Goal: Task Accomplishment & Management: Manage account settings

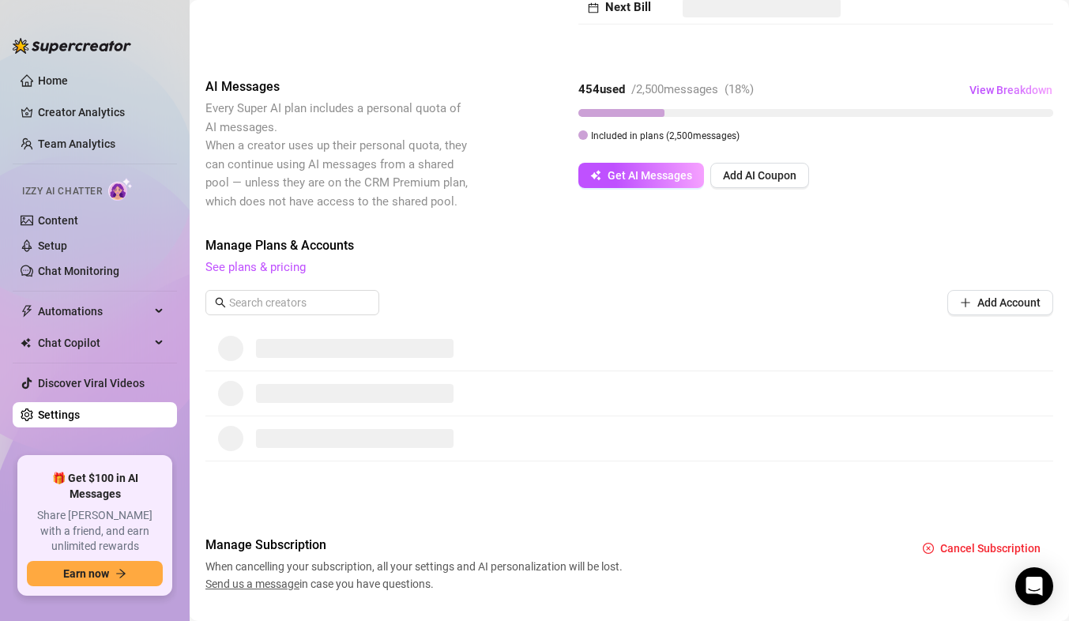
scroll to position [256, 0]
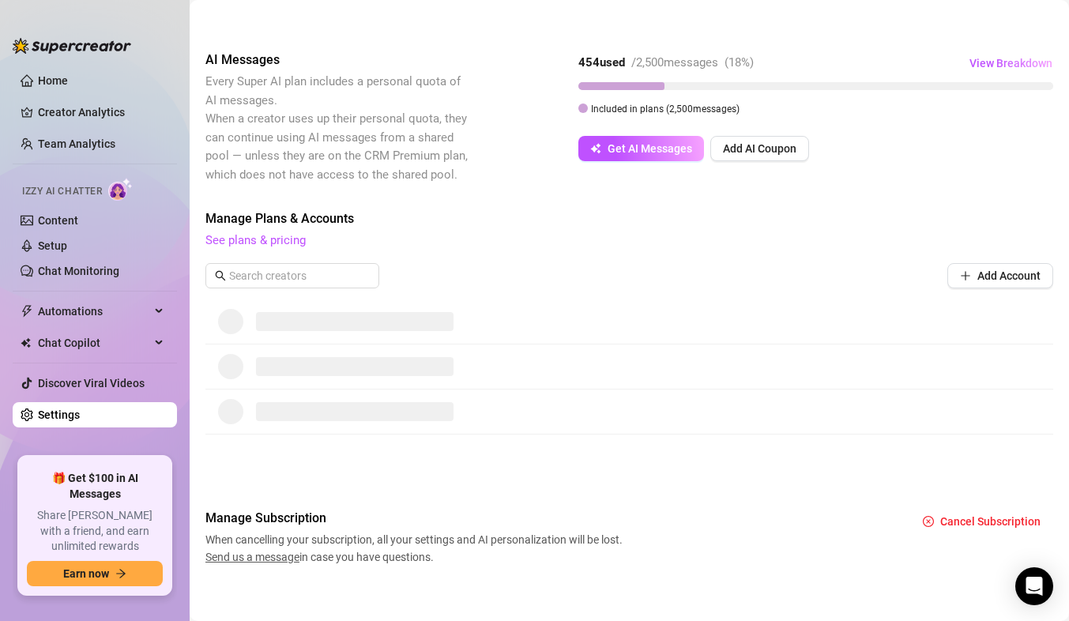
scroll to position [256, 0]
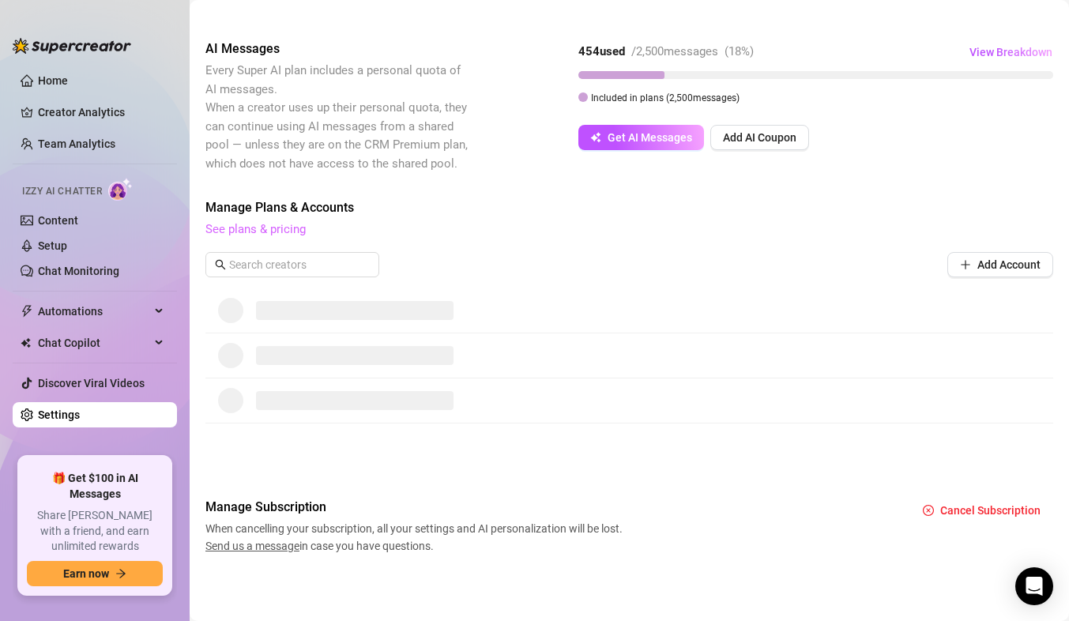
click at [291, 230] on link "See plans & pricing" at bounding box center [255, 229] width 100 height 14
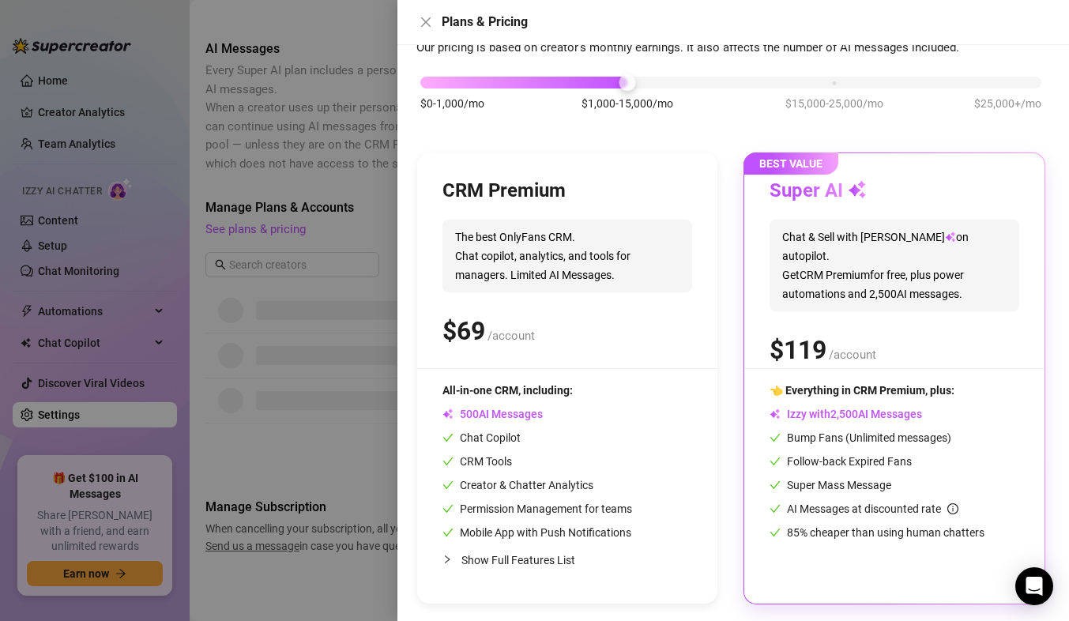
scroll to position [79, 0]
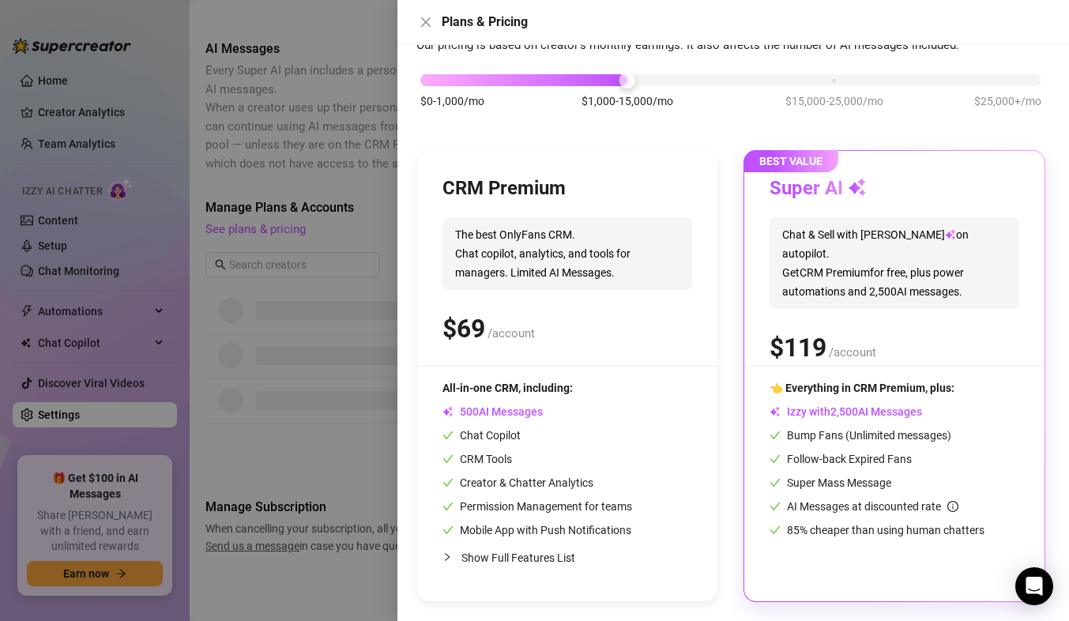
click at [264, 77] on div at bounding box center [534, 310] width 1069 height 621
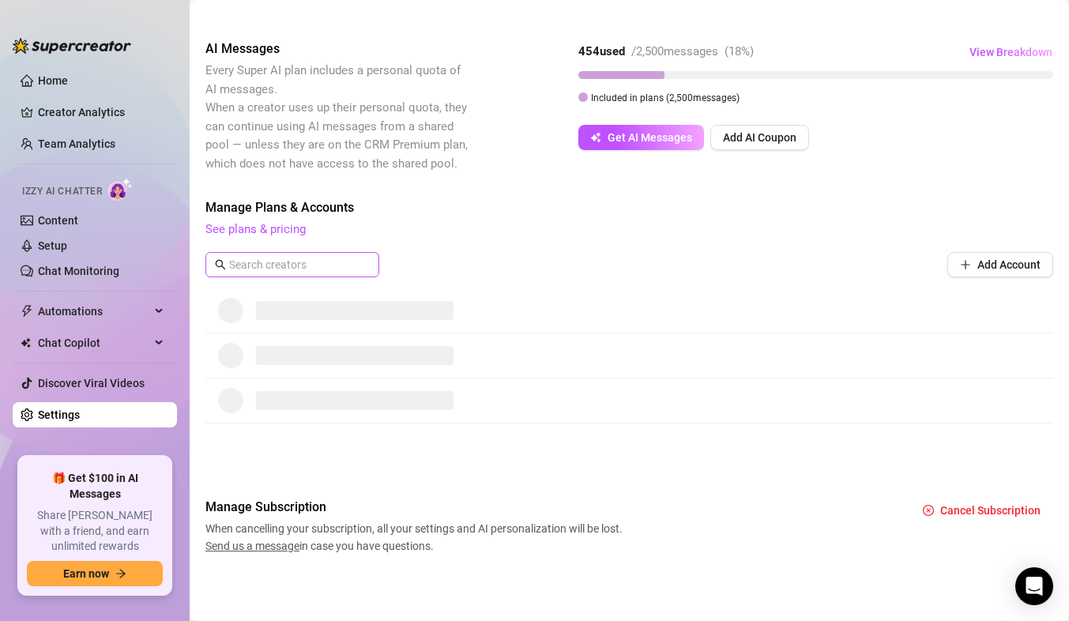
click at [287, 255] on span at bounding box center [292, 264] width 174 height 25
click at [290, 312] on span at bounding box center [354, 310] width 197 height 19
click at [282, 370] on div at bounding box center [629, 355] width 848 height 45
click at [273, 401] on span at bounding box center [354, 400] width 197 height 19
click at [600, 137] on icon "button" at bounding box center [595, 137] width 11 height 11
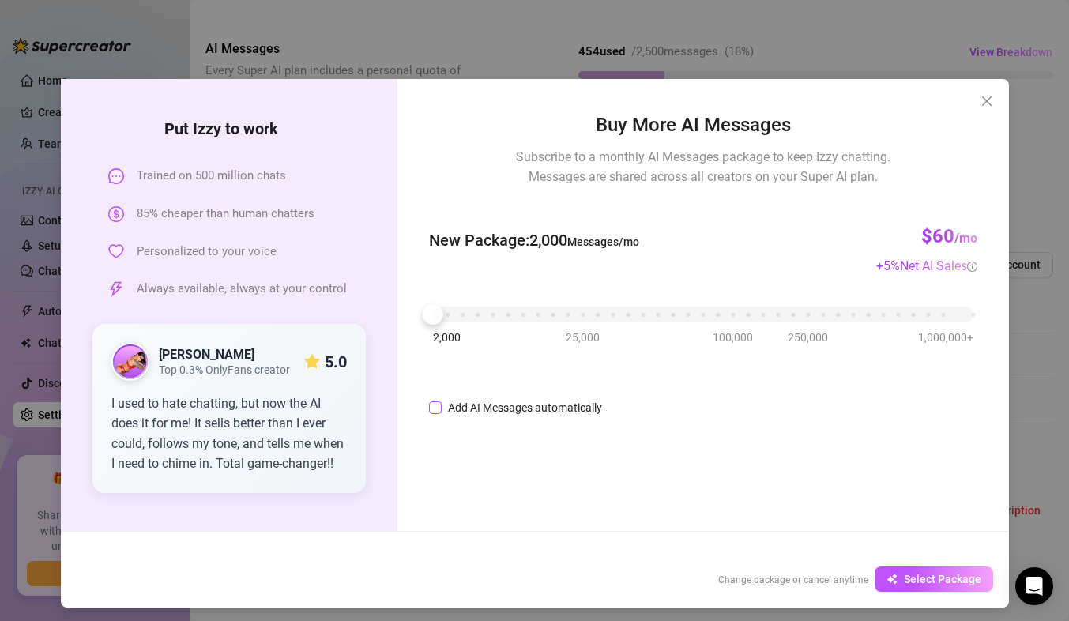
click at [429, 411] on input "Add AI Messages automatically" at bounding box center [435, 407] width 13 height 13
checkbox input "false"
drag, startPoint x: 859, startPoint y: 271, endPoint x: 980, endPoint y: 267, distance: 121.7
click at [980, 267] on div "Buy More AI Messages Subscribe to a monthly AI Messages package to keep Izzy ch…" at bounding box center [702, 305] width 611 height 452
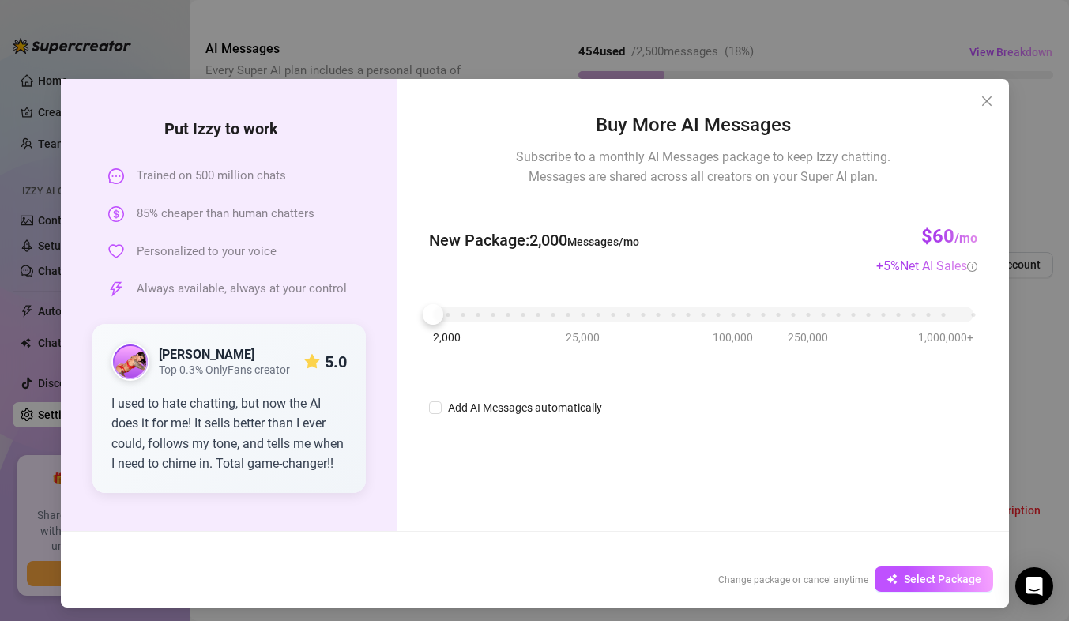
click at [570, 214] on div "New Package : 2,000 Messages/mo $60 /mo + 5 % Net AI Sales" at bounding box center [702, 240] width 547 height 70
drag, startPoint x: 427, startPoint y: 319, endPoint x: 419, endPoint y: 324, distance: 9.2
click at [419, 324] on div "Buy More AI Messages Subscribe to a monthly AI Messages package to keep Izzy ch…" at bounding box center [702, 305] width 611 height 452
click at [974, 100] on span "Close" at bounding box center [986, 101] width 25 height 13
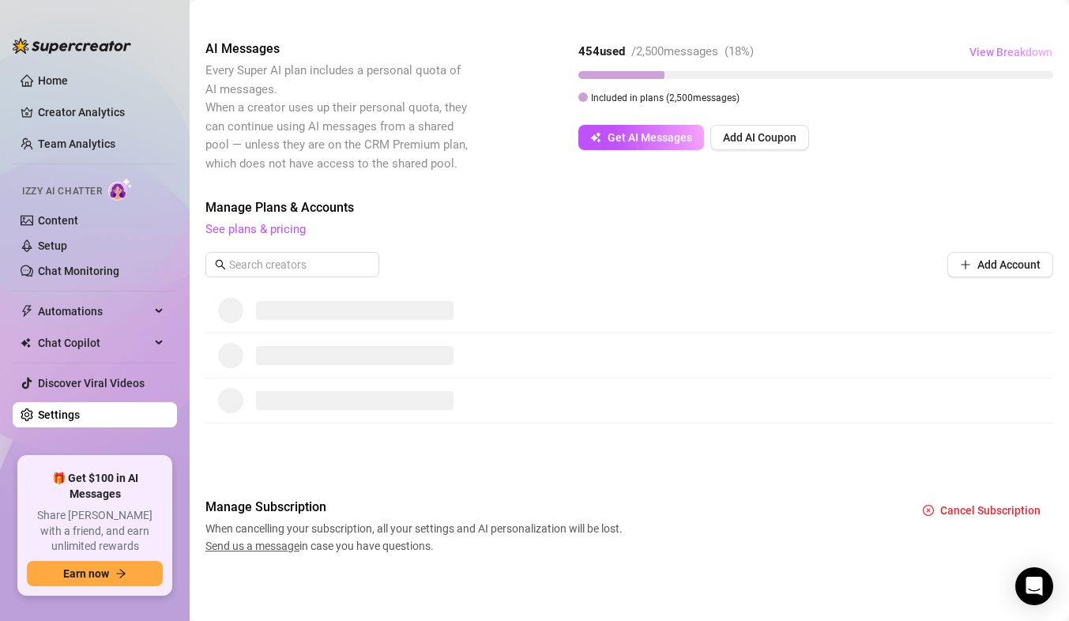
click at [994, 54] on span "View Breakdown" at bounding box center [1010, 52] width 83 height 13
click at [861, 18] on div "Billing Overview Creator Plans AI Message Package Next Bill AI Messages Every S…" at bounding box center [629, 194] width 848 height 720
click at [261, 233] on link "See plans & pricing" at bounding box center [255, 229] width 100 height 14
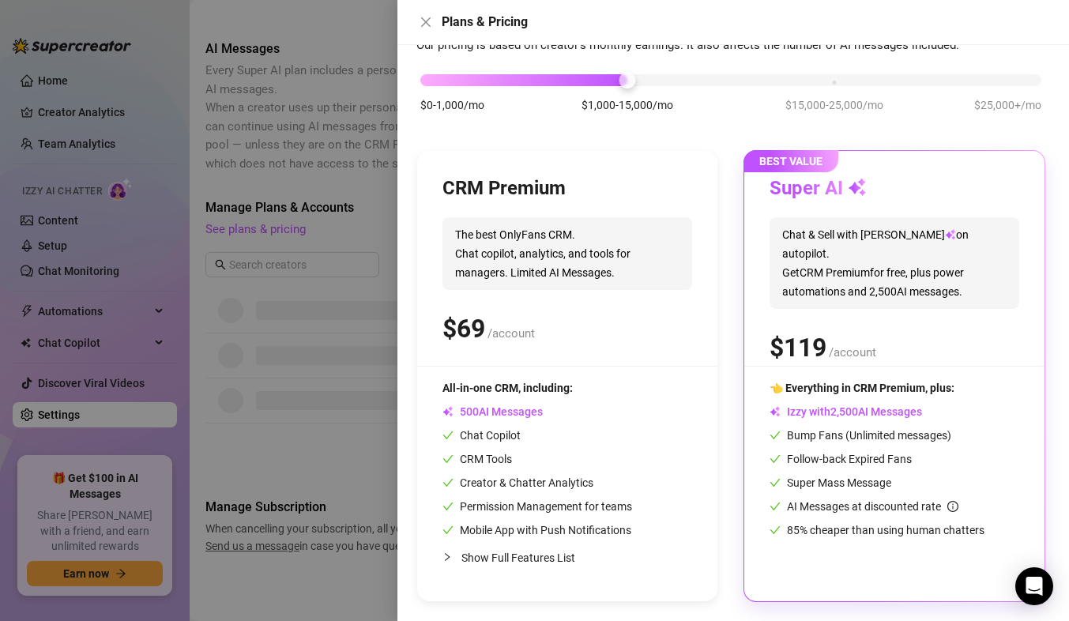
click at [339, 153] on div at bounding box center [534, 310] width 1069 height 621
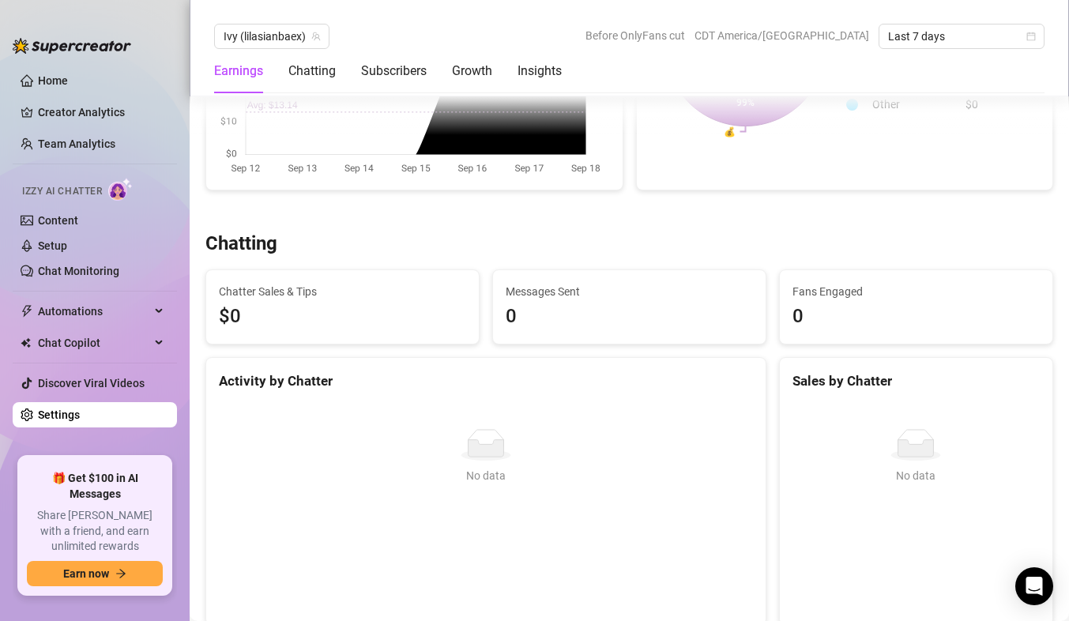
scroll to position [385, 0]
click at [320, 70] on div "Chatting" at bounding box center [311, 71] width 47 height 19
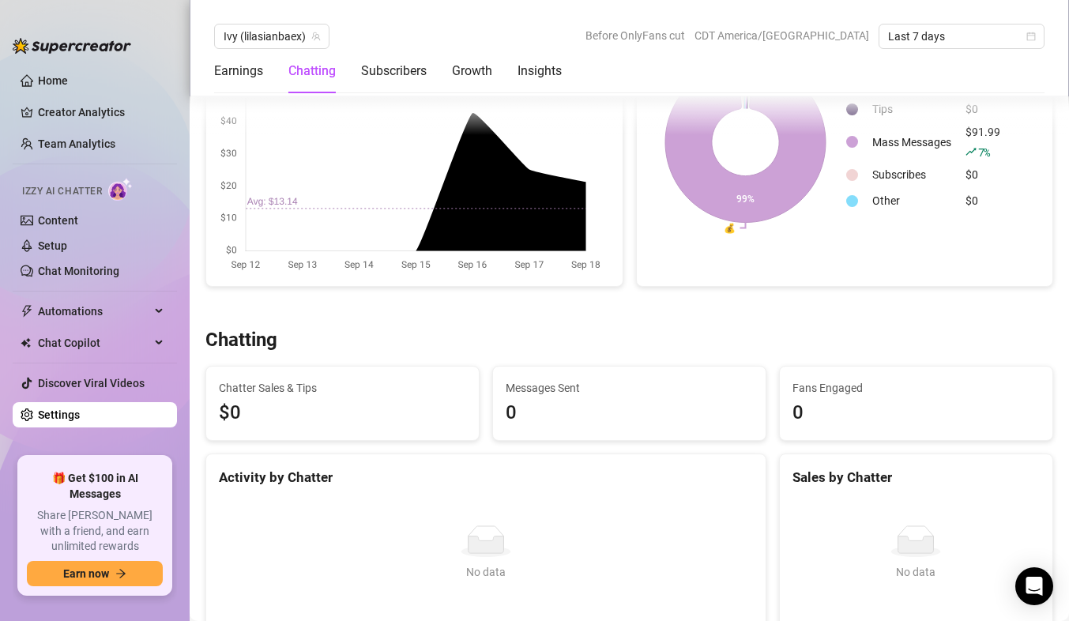
scroll to position [0, 0]
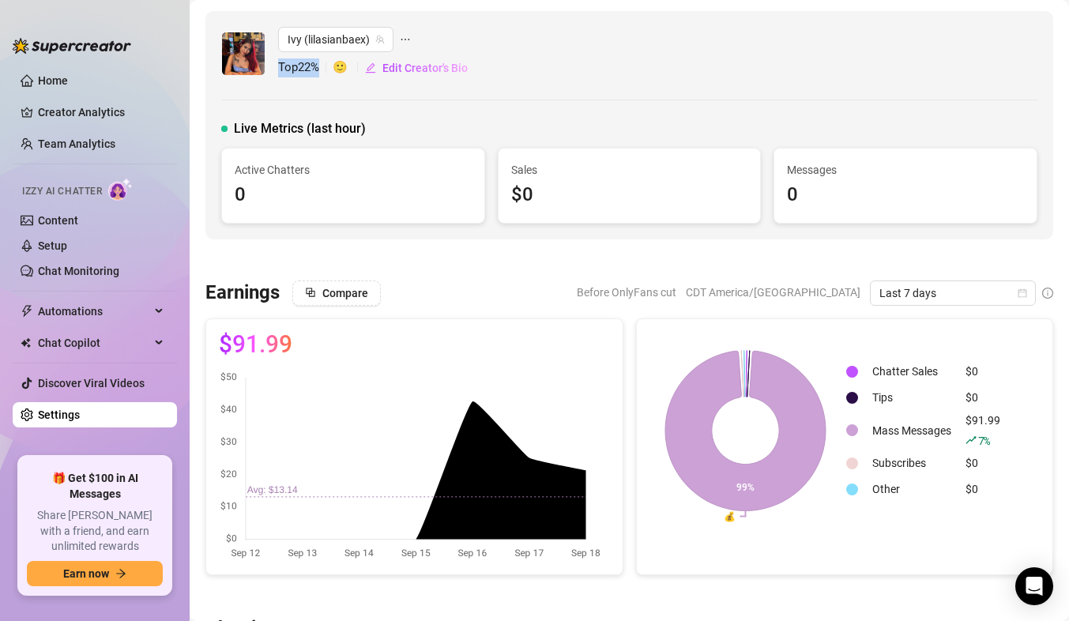
drag, startPoint x: 325, startPoint y: 70, endPoint x: 272, endPoint y: 72, distance: 53.0
click at [272, 72] on div "Ivy (lilasianbaex) Top 22 % 🙂 Edit Creator's Bio" at bounding box center [629, 54] width 816 height 54
click at [630, 85] on div "Ivy (lilasianbaex) Top 22 % 🙂 Edit Creator's Bio Live Metrics (last hour) Activ…" at bounding box center [629, 125] width 848 height 228
click at [934, 80] on div "Ivy (lilasianbaex) Top 22 % 🙂 Edit Creator's Bio" at bounding box center [629, 54] width 816 height 54
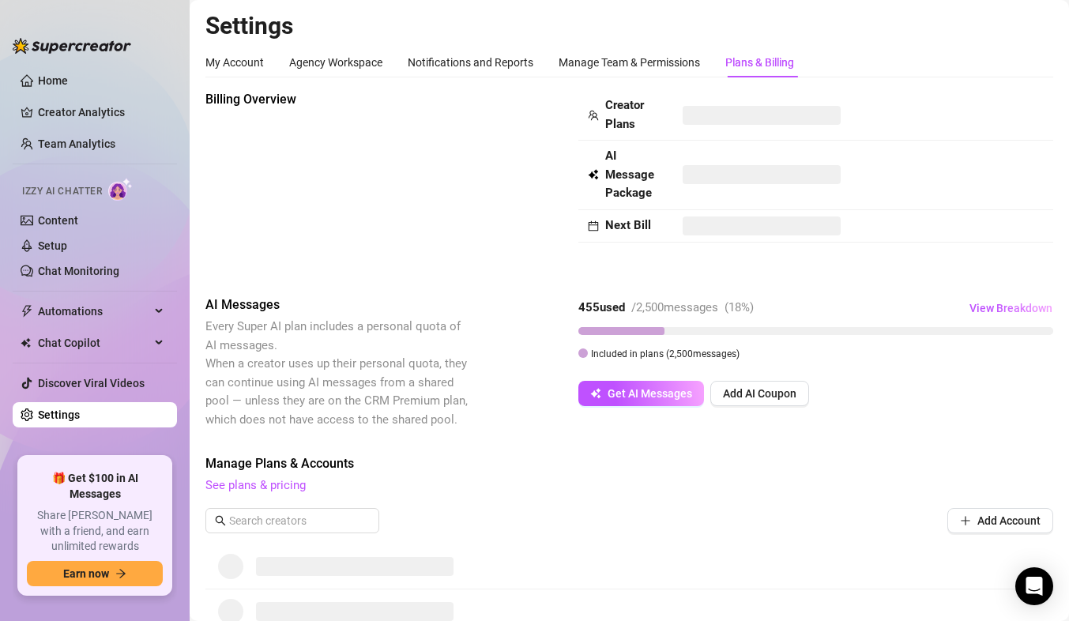
click at [590, 276] on div "Billing Overview Creator Plans AI Message Package Next Bill AI Messages Every S…" at bounding box center [629, 450] width 848 height 720
click at [1036, 580] on icon "Open Intercom Messenger" at bounding box center [1033, 586] width 18 height 21
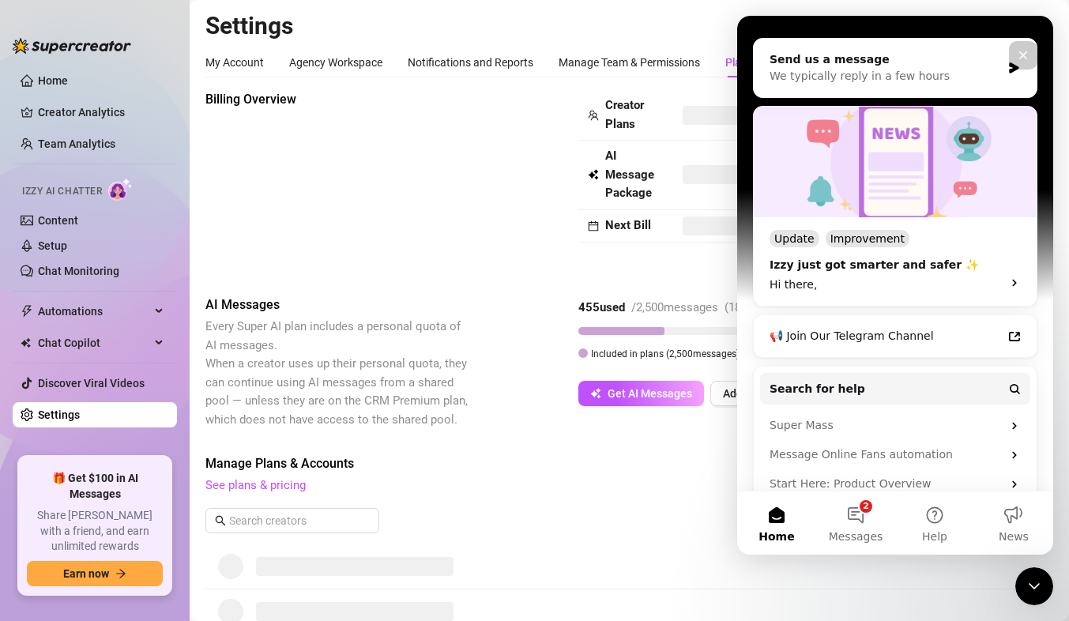
scroll to position [216, 0]
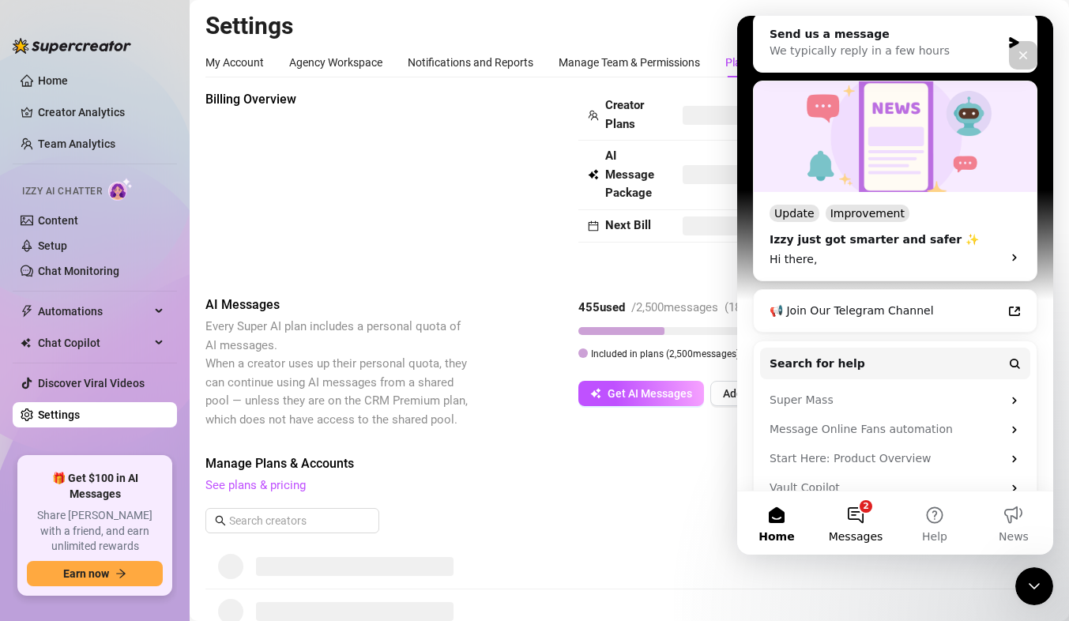
click at [865, 531] on span "Messages" at bounding box center [856, 536] width 55 height 11
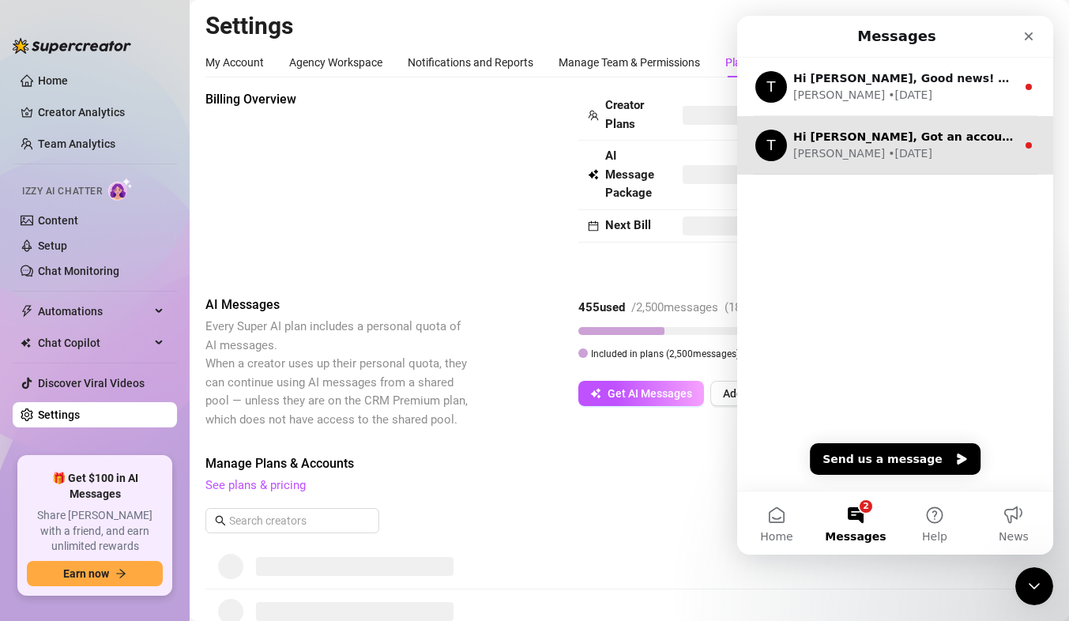
click at [891, 149] on div "Tanya • 2d ago" at bounding box center [904, 153] width 223 height 17
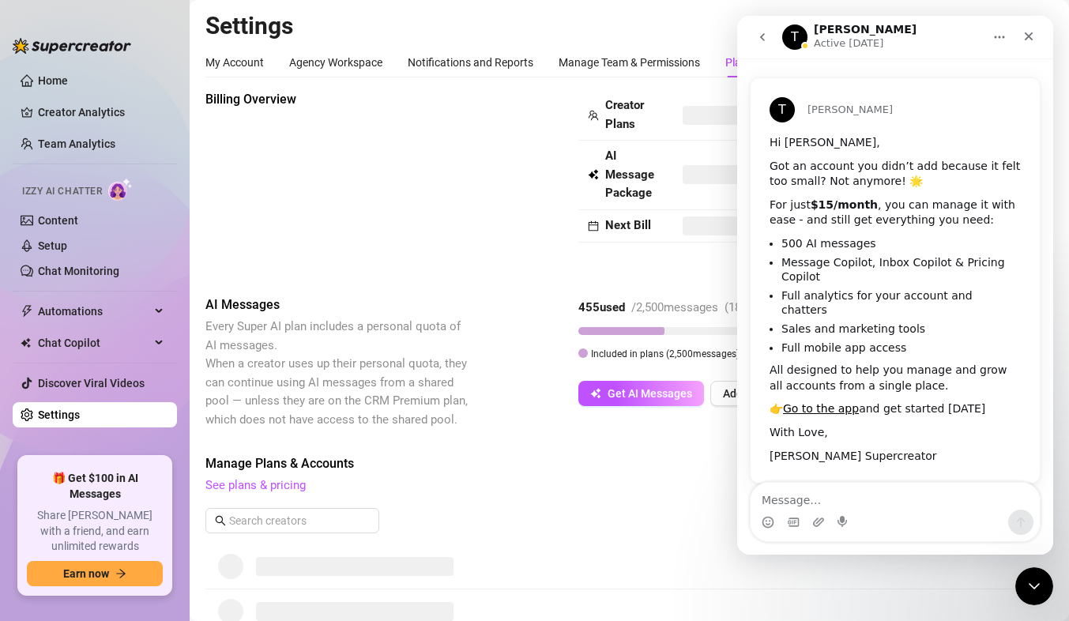
scroll to position [32, 0]
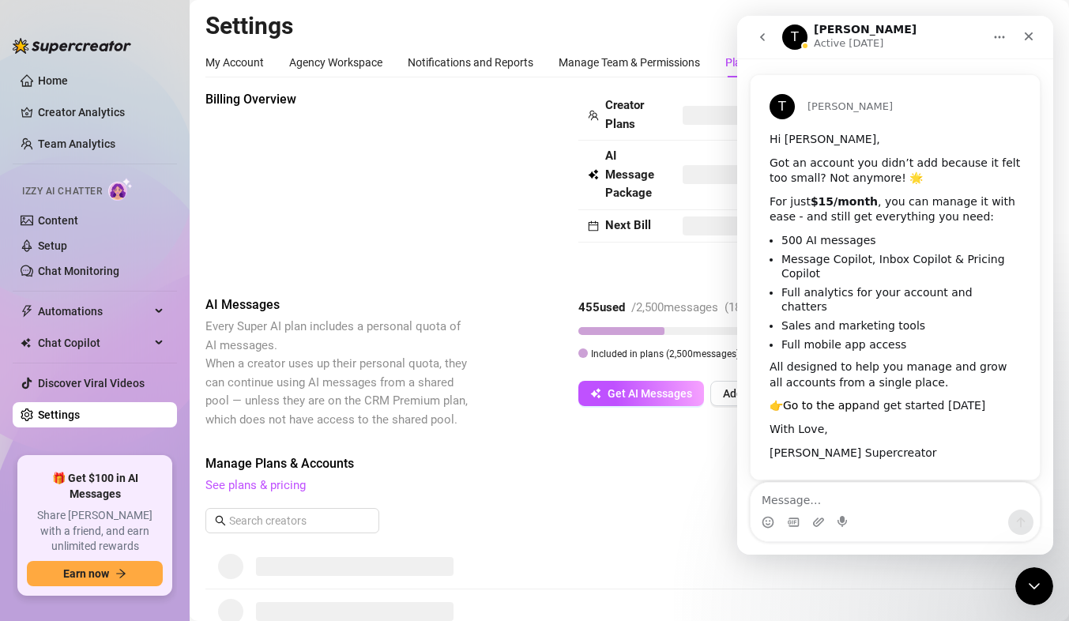
click at [829, 399] on link "Go to the app" at bounding box center [821, 405] width 76 height 13
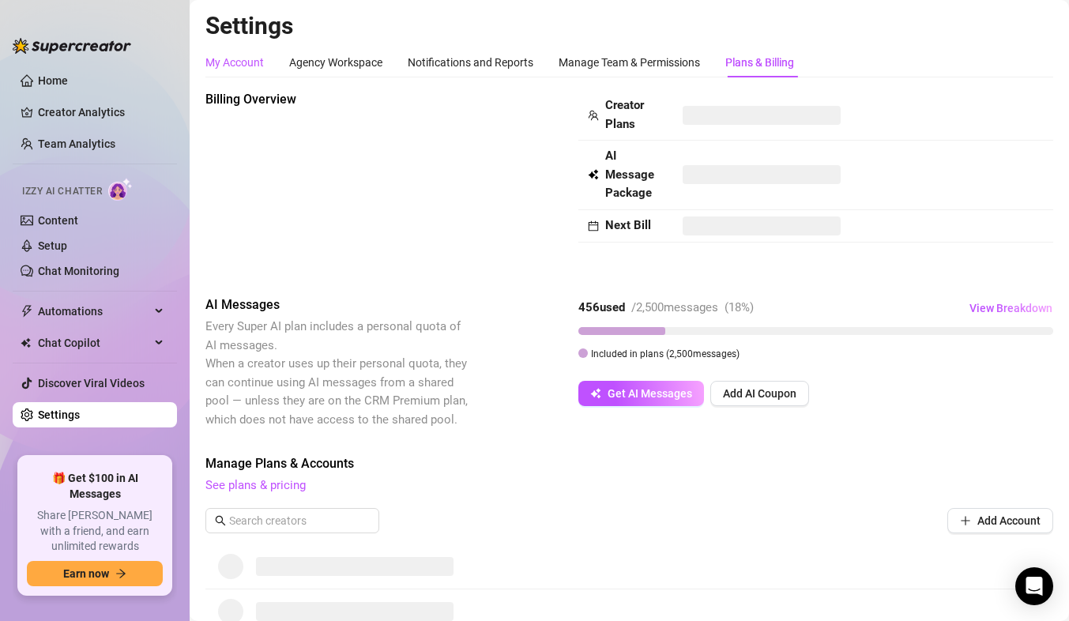
click at [228, 60] on div "My Account" at bounding box center [234, 62] width 58 height 17
click at [88, 334] on span "Chat Copilot" at bounding box center [94, 342] width 112 height 25
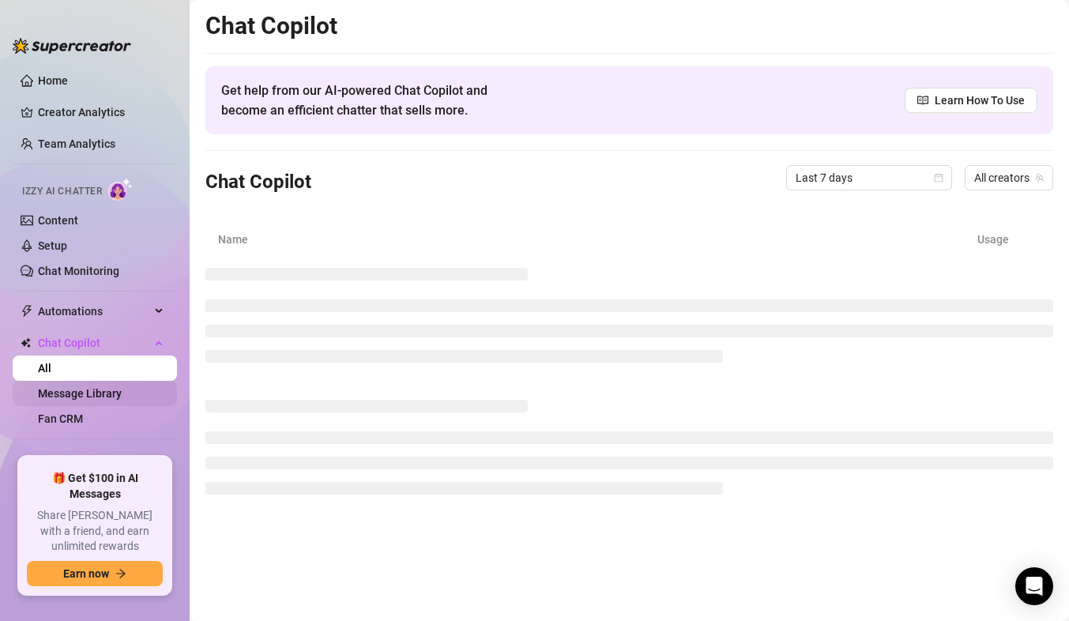
scroll to position [44, 0]
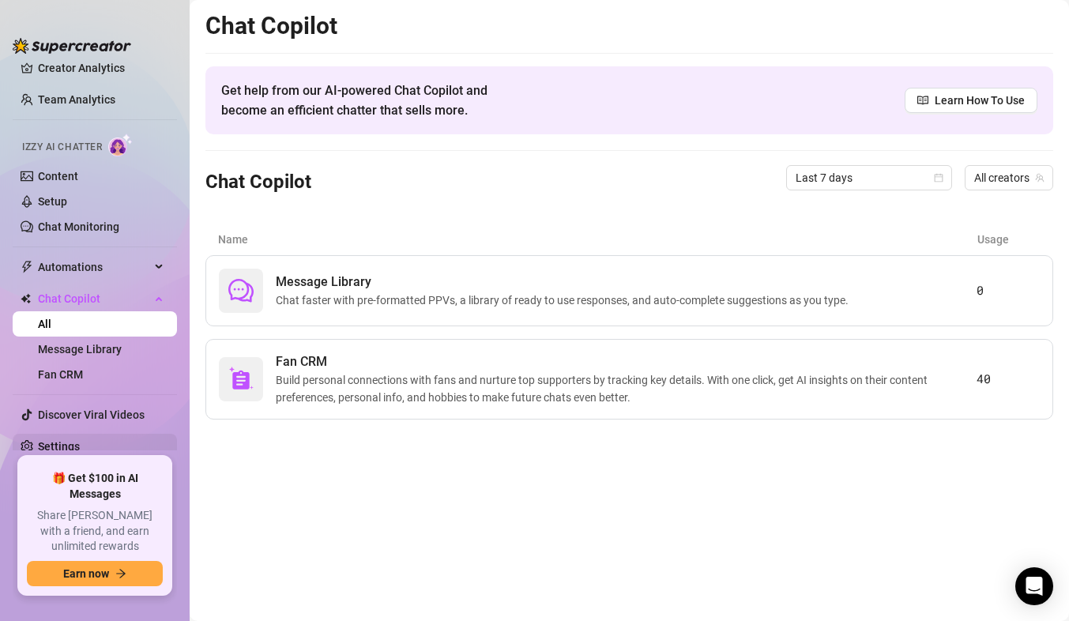
click at [73, 449] on link "Settings" at bounding box center [59, 446] width 42 height 13
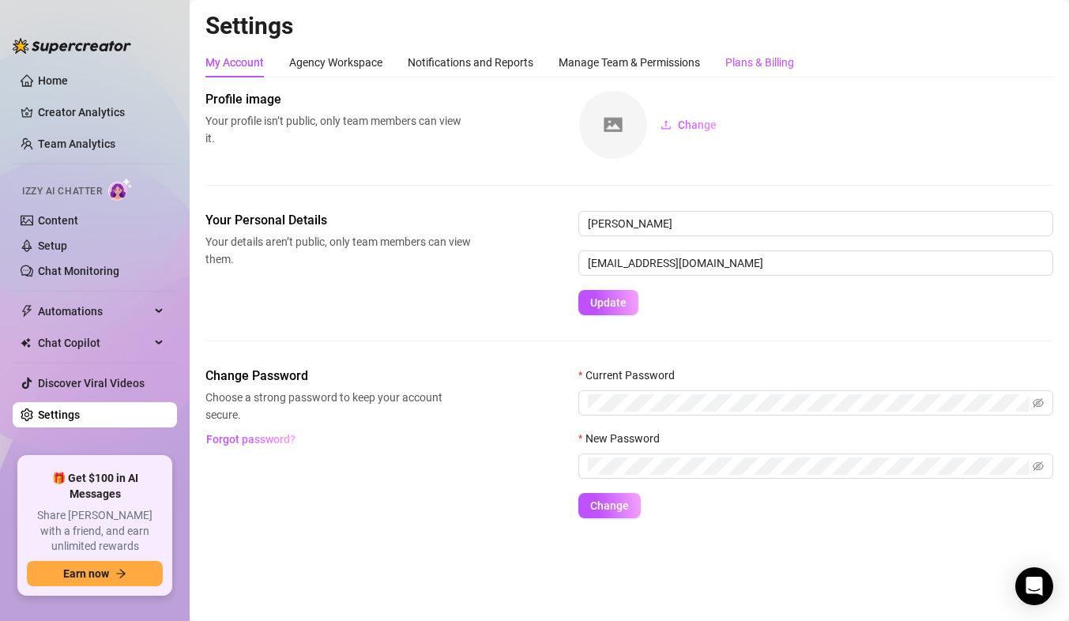
click at [742, 64] on div "Plans & Billing" at bounding box center [759, 62] width 69 height 17
